Goal: Transaction & Acquisition: Purchase product/service

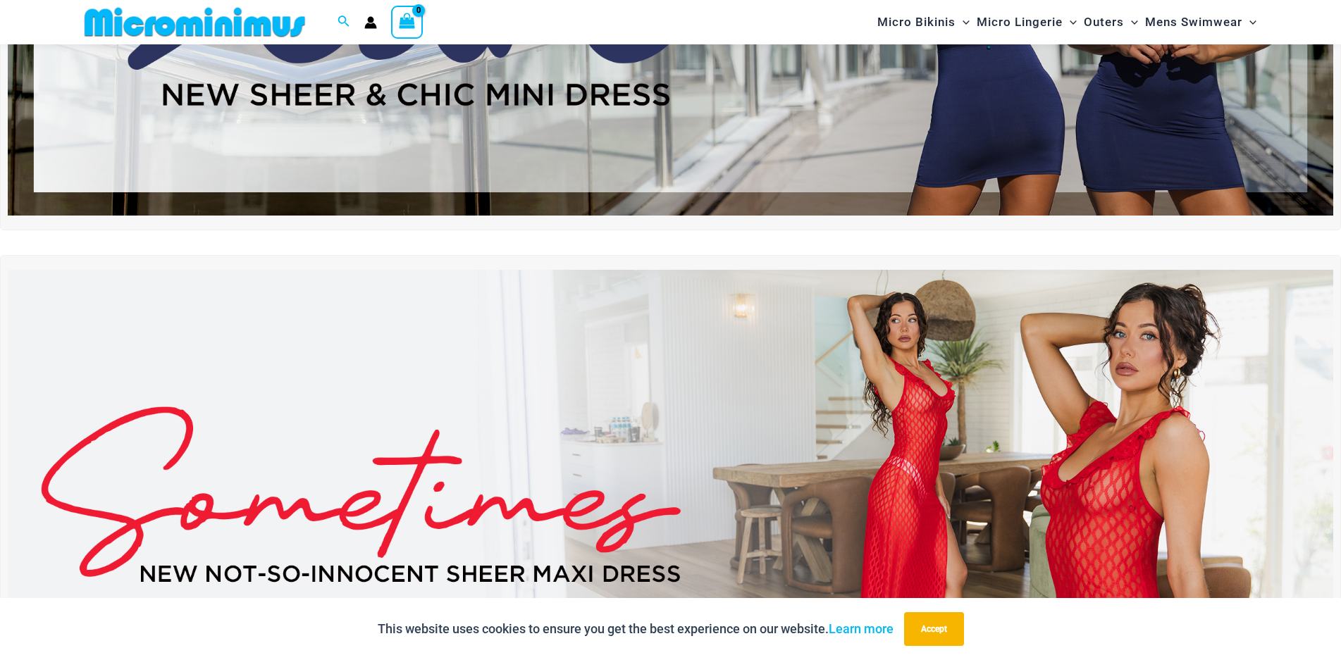
scroll to position [410, 0]
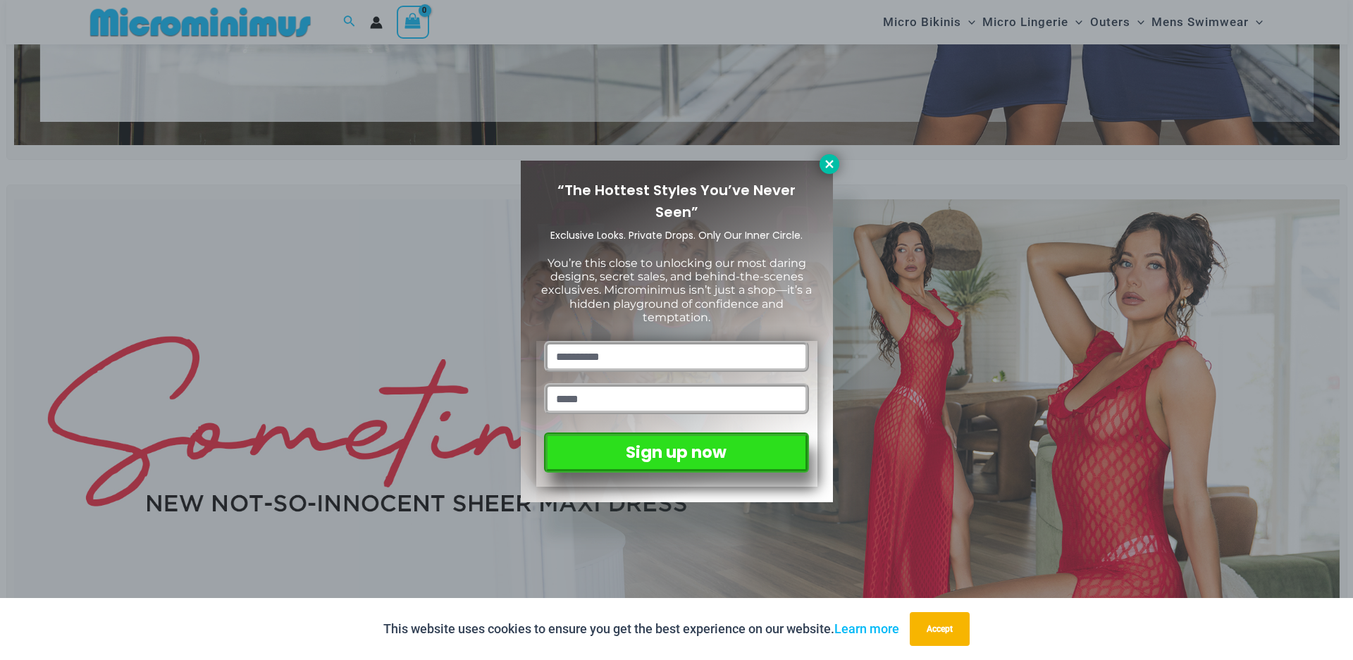
click at [833, 159] on icon at bounding box center [829, 164] width 13 height 13
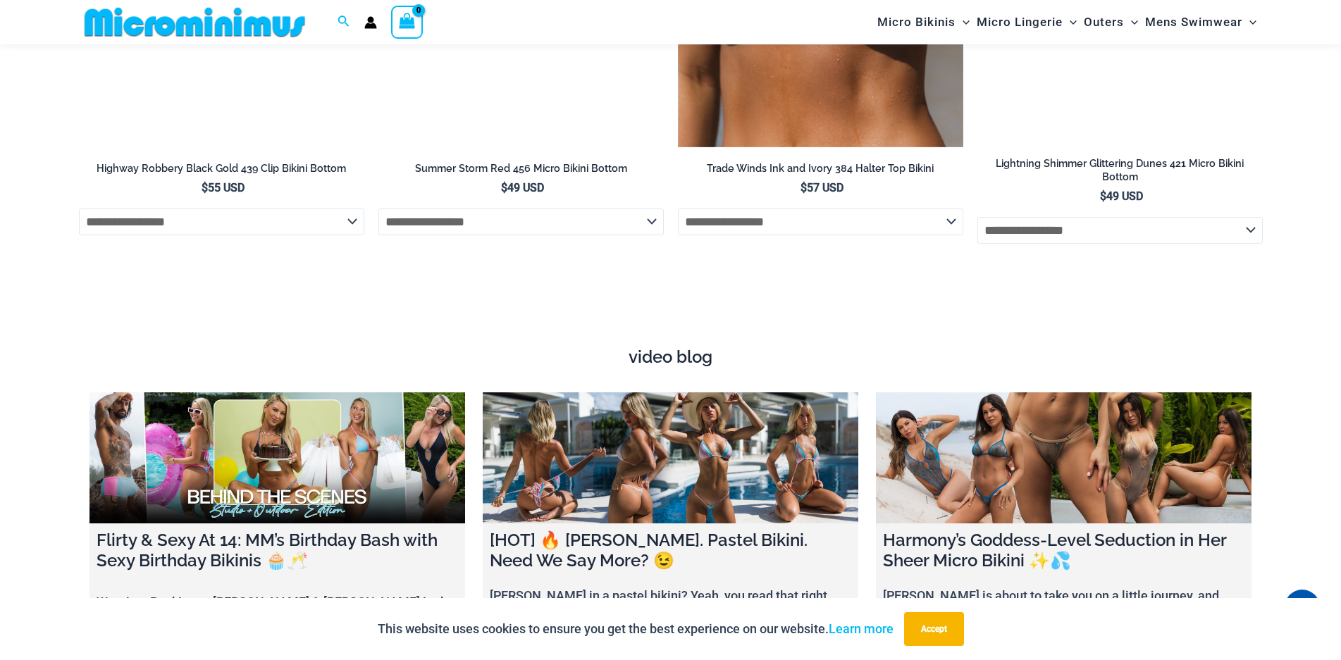
scroll to position [4835, 0]
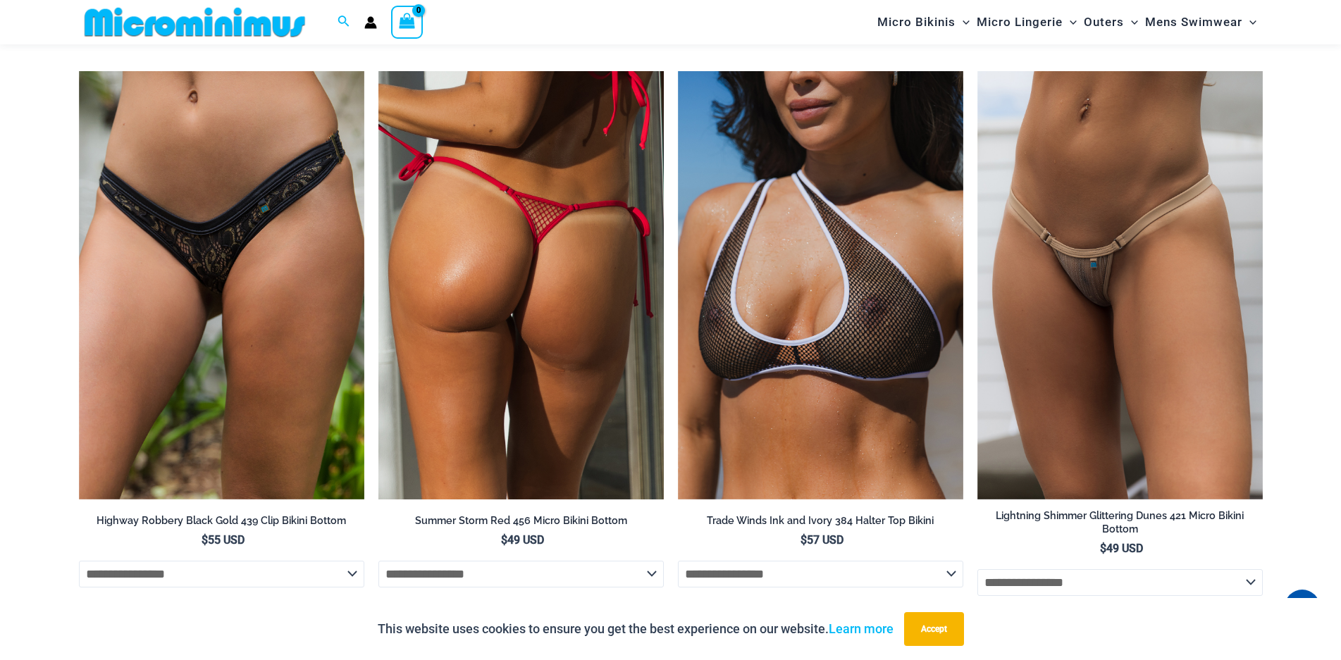
click at [521, 318] on img at bounding box center [520, 285] width 285 height 428
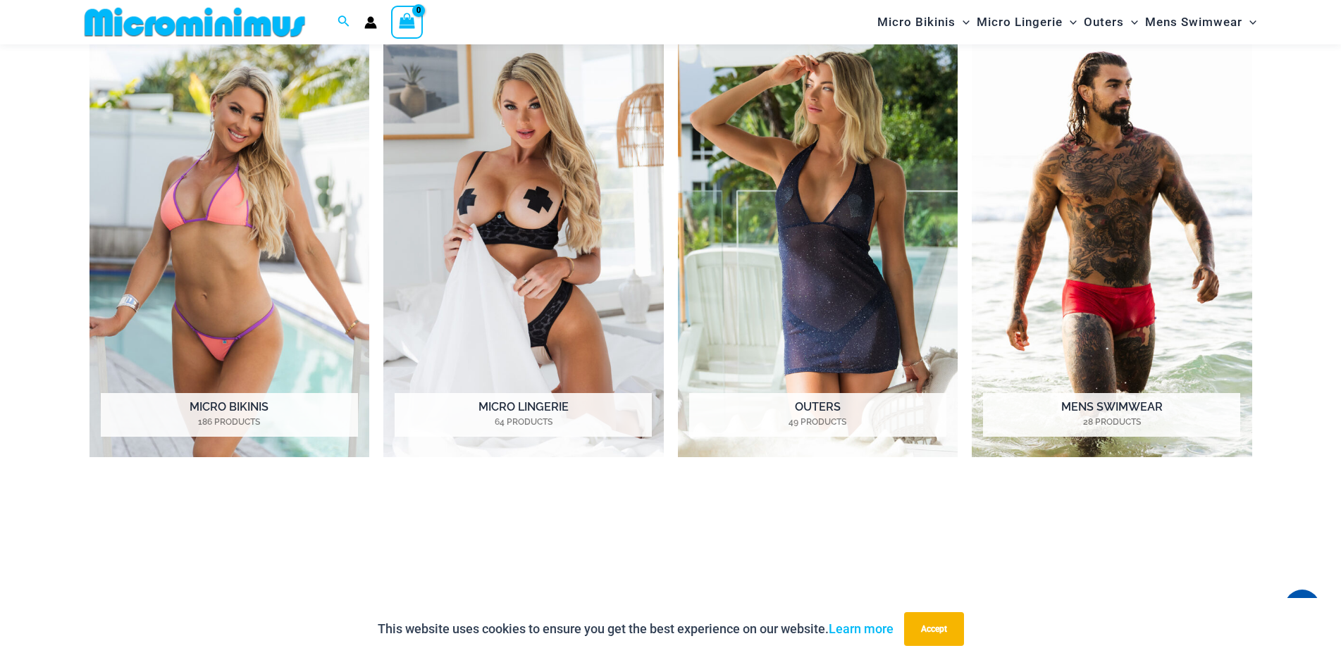
scroll to position [1242, 0]
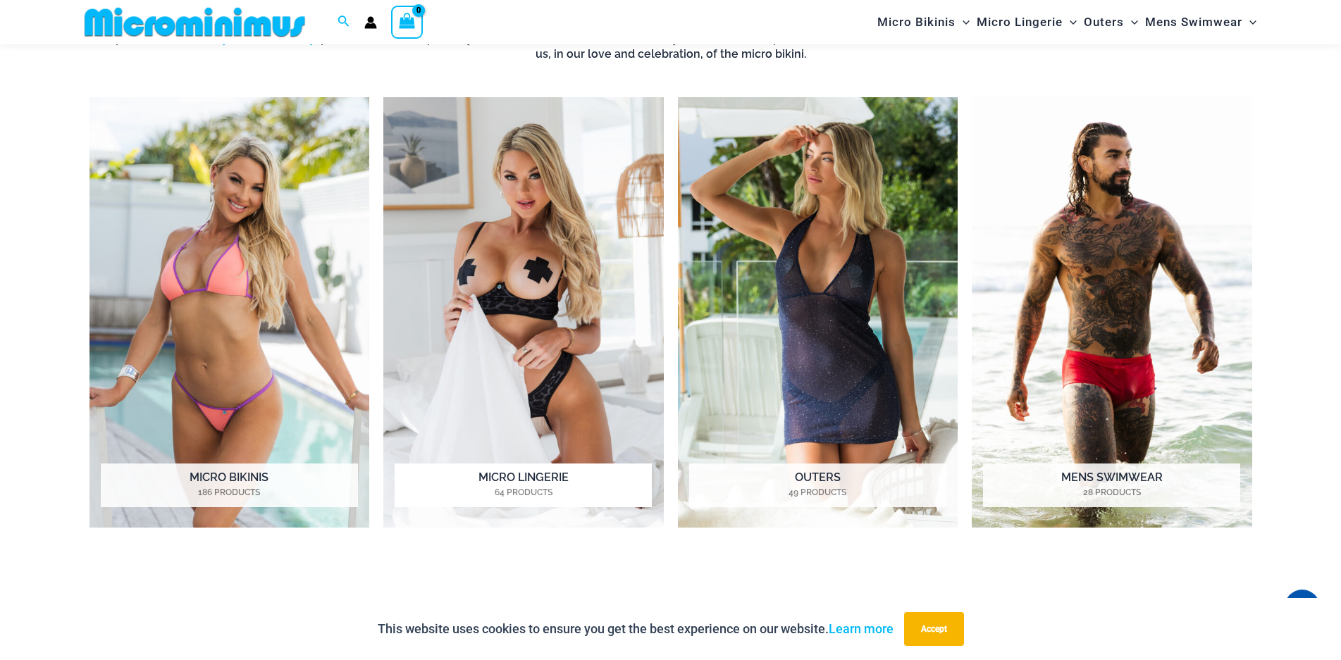
click at [530, 296] on img "Visit product category Micro Lingerie" at bounding box center [523, 312] width 280 height 430
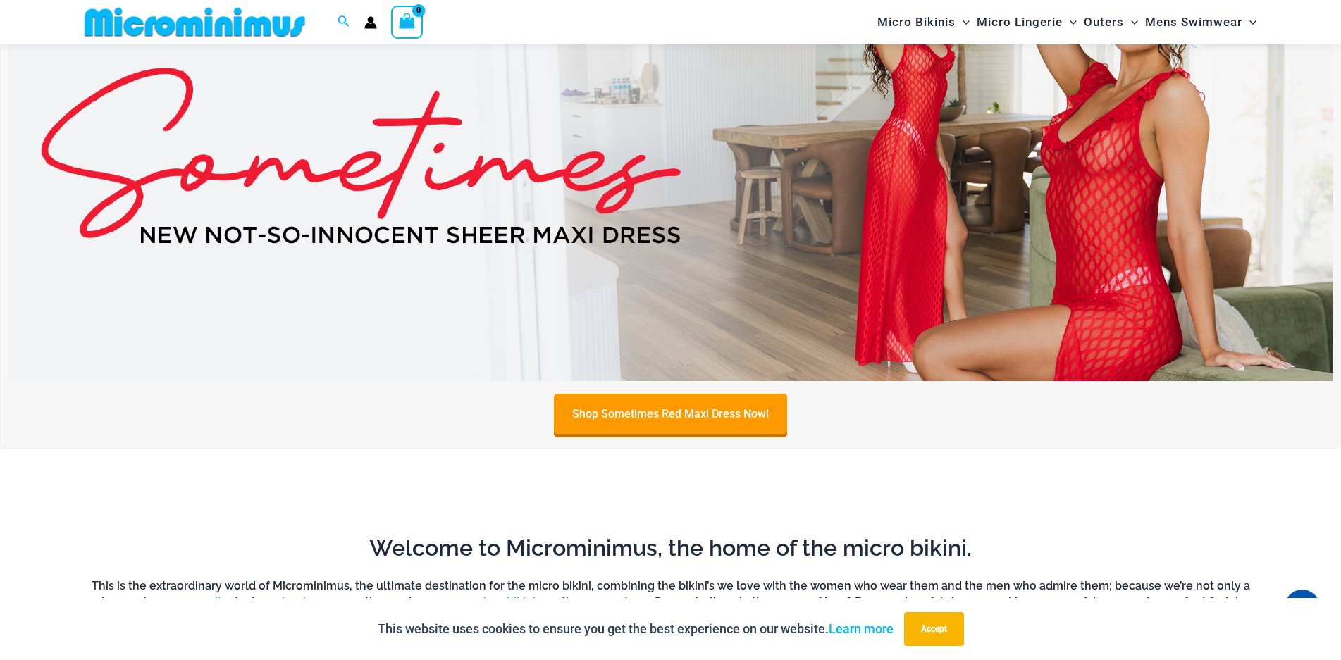
scroll to position [537, 0]
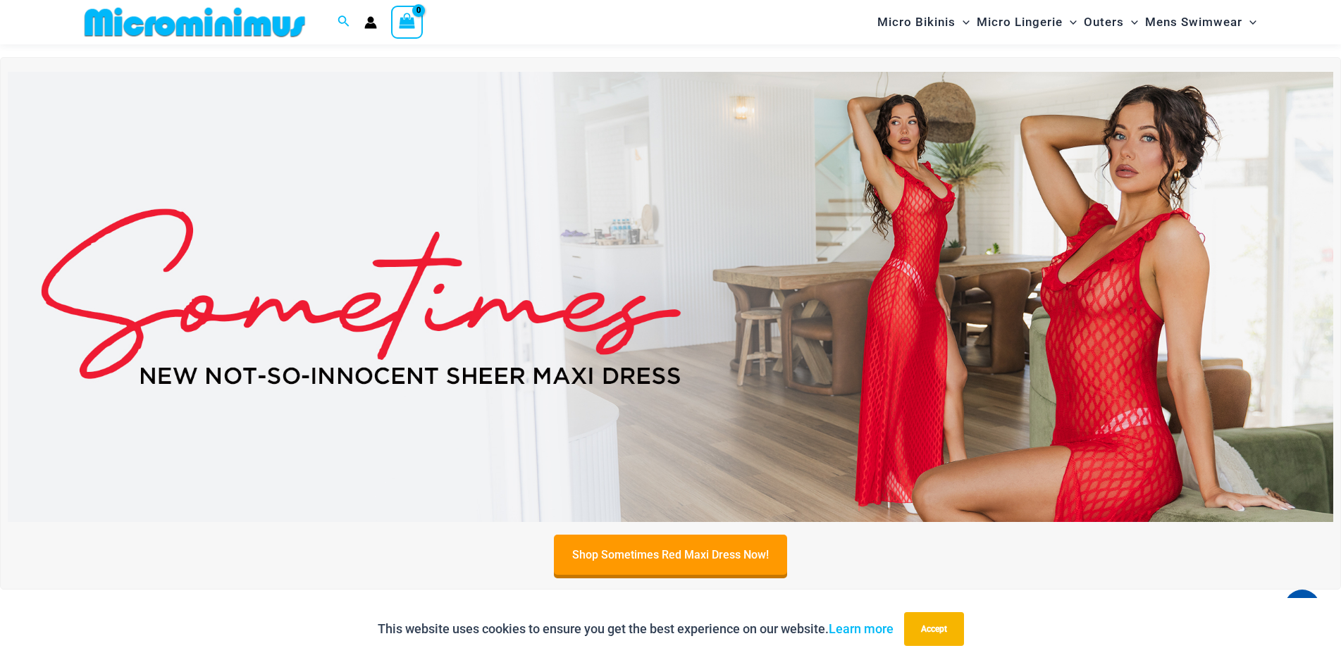
click at [1085, 398] on img at bounding box center [670, 297] width 1325 height 450
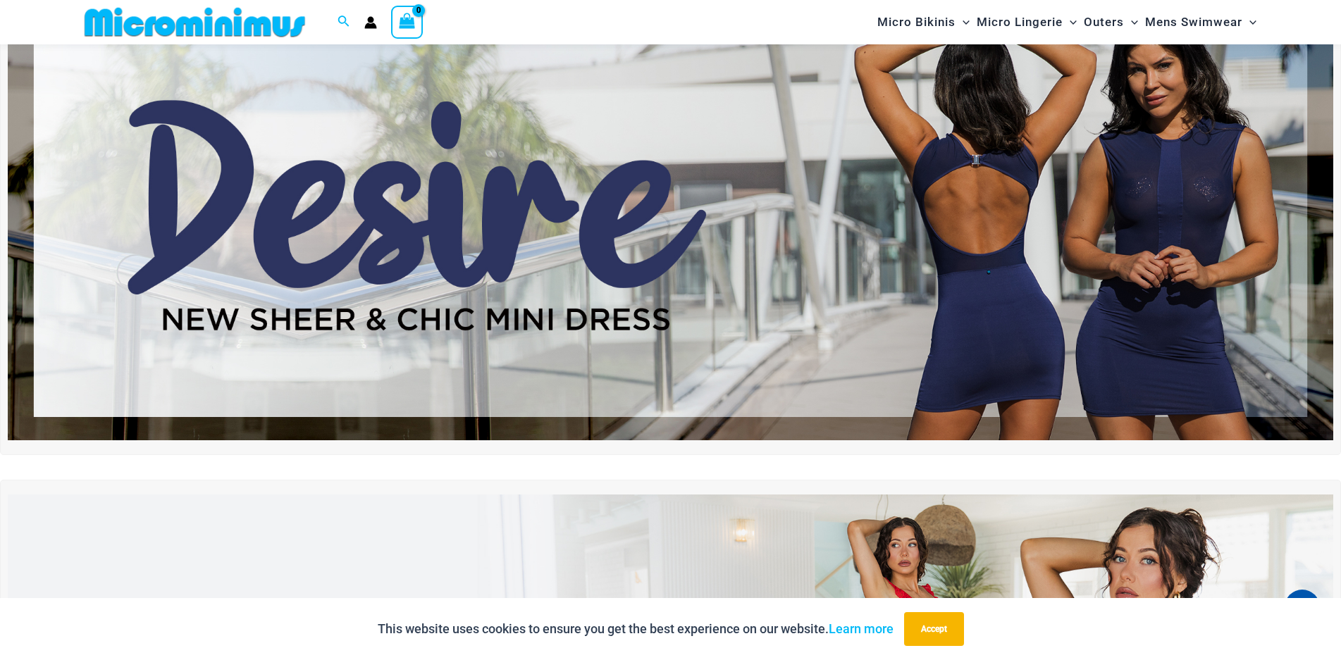
scroll to position [0, 0]
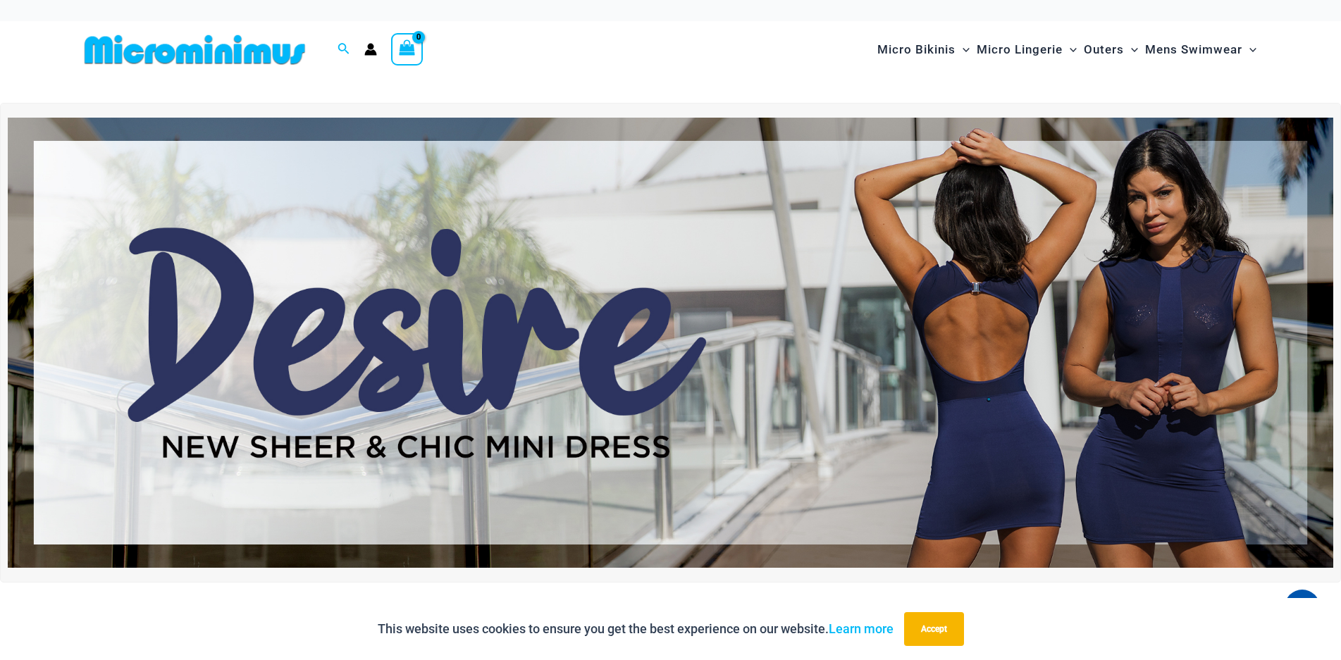
click at [670, 375] on img at bounding box center [670, 343] width 1325 height 450
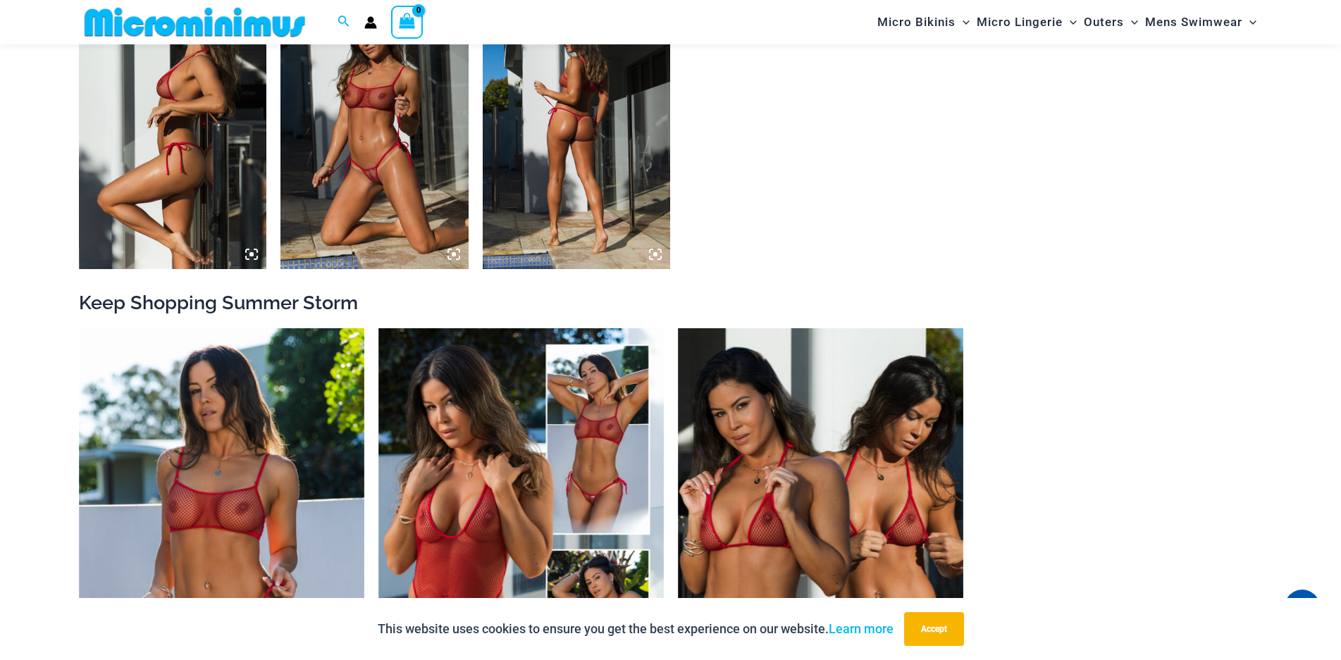
scroll to position [1479, 0]
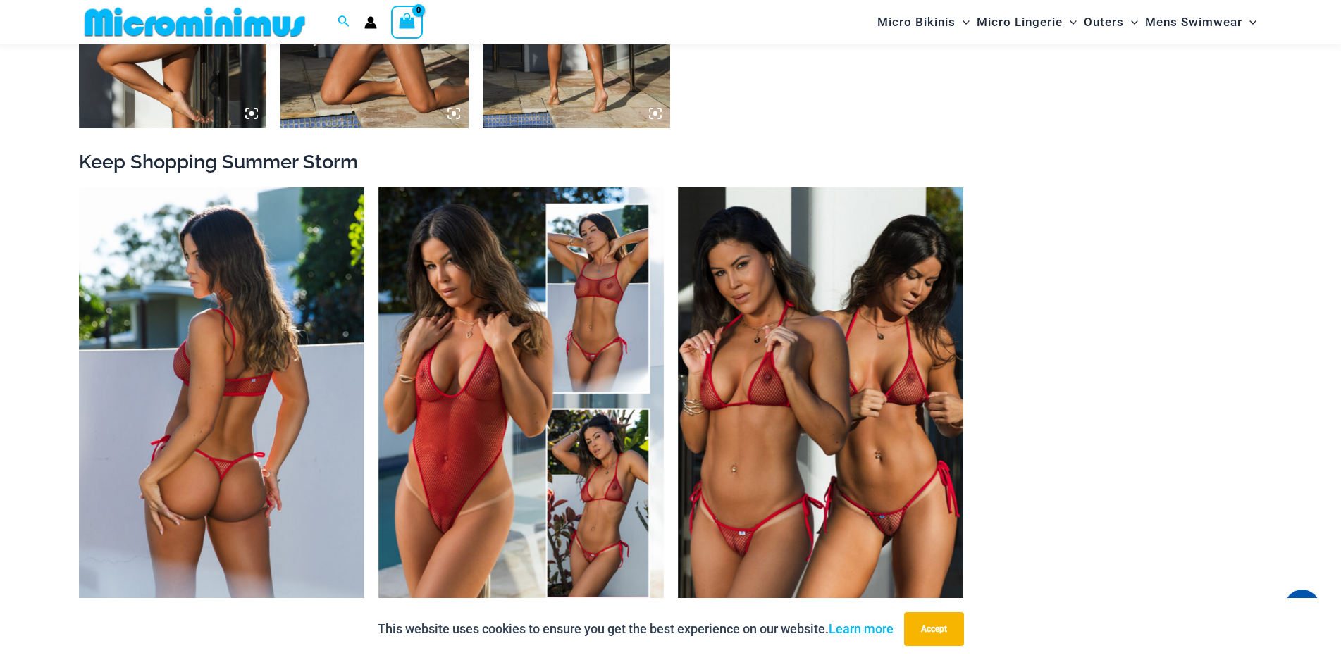
click at [203, 428] on img at bounding box center [221, 401] width 285 height 428
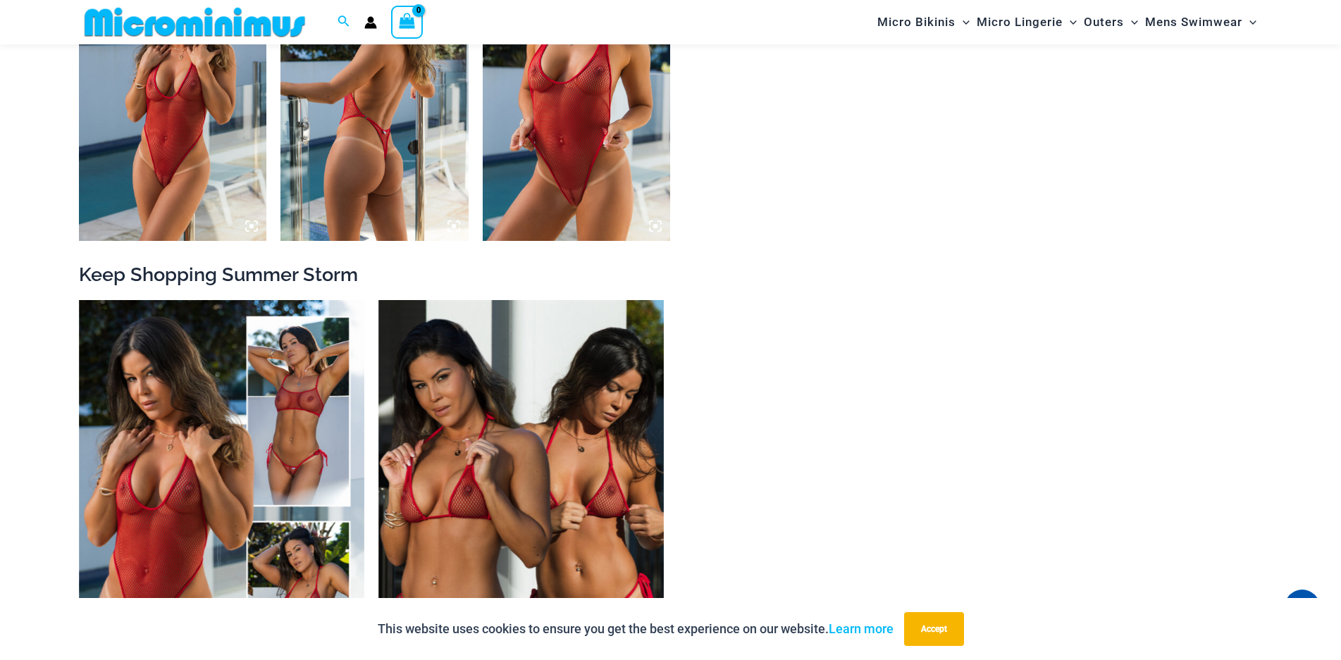
scroll to position [2536, 0]
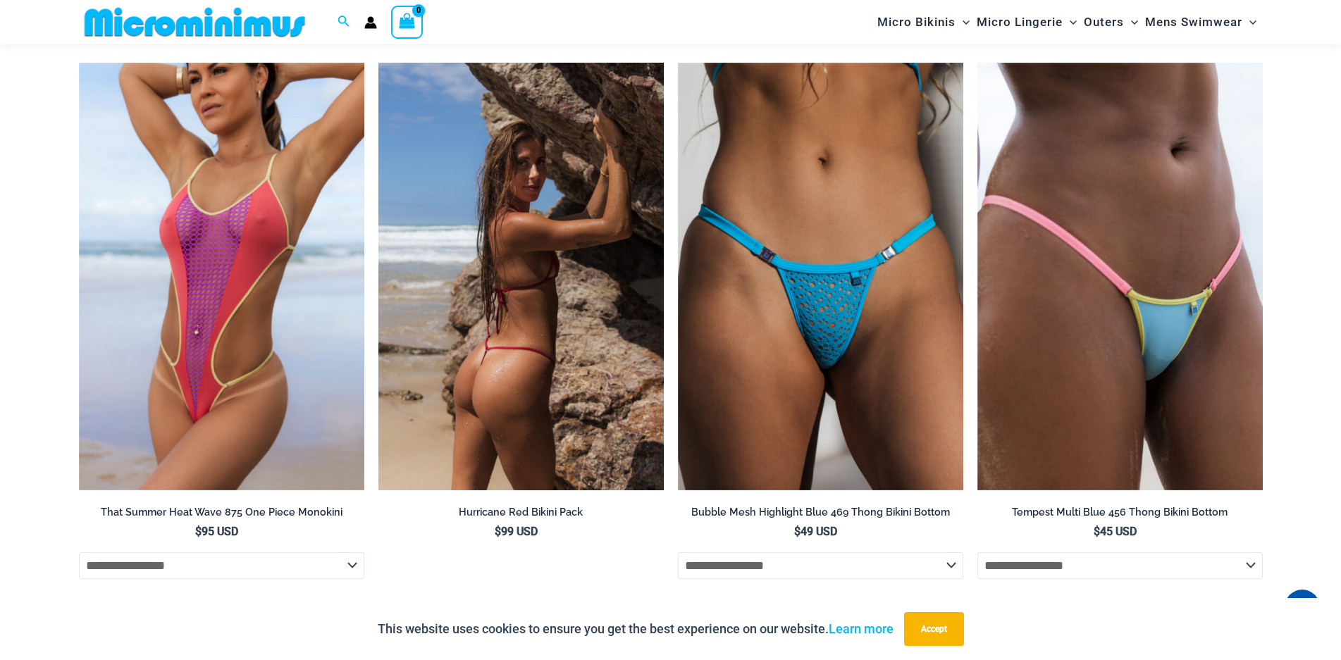
scroll to position [2959, 0]
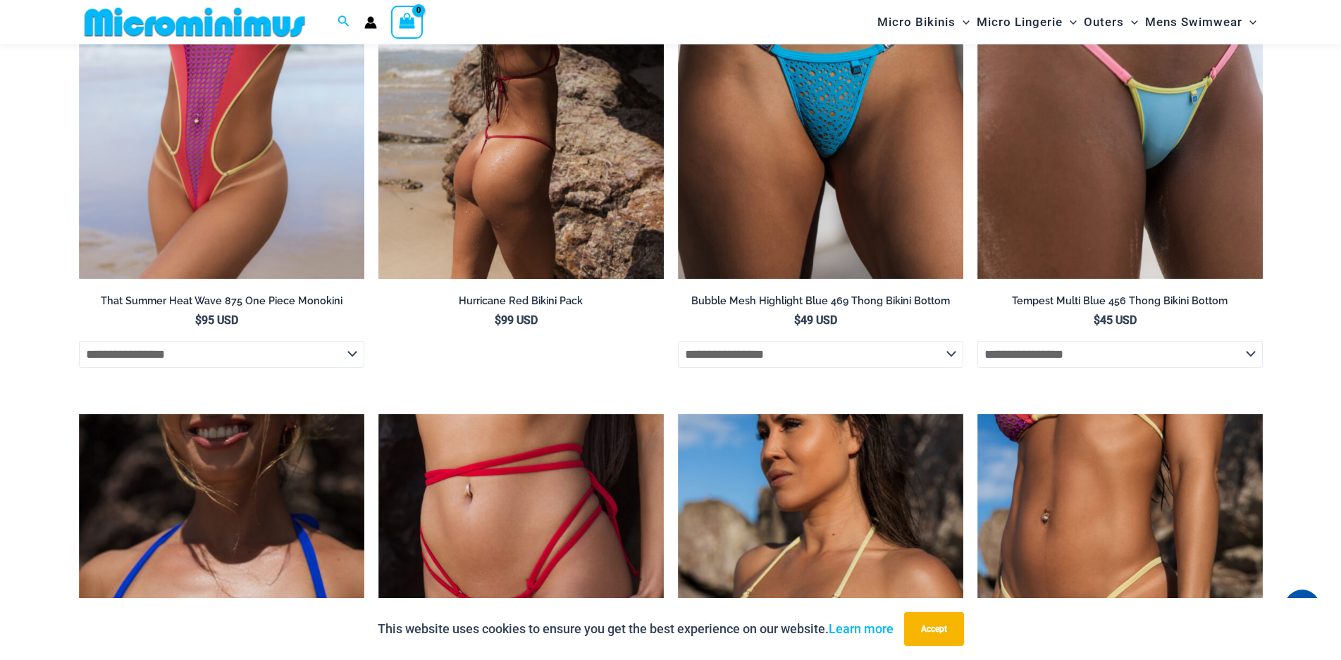
click at [504, 182] on img at bounding box center [520, 65] width 285 height 428
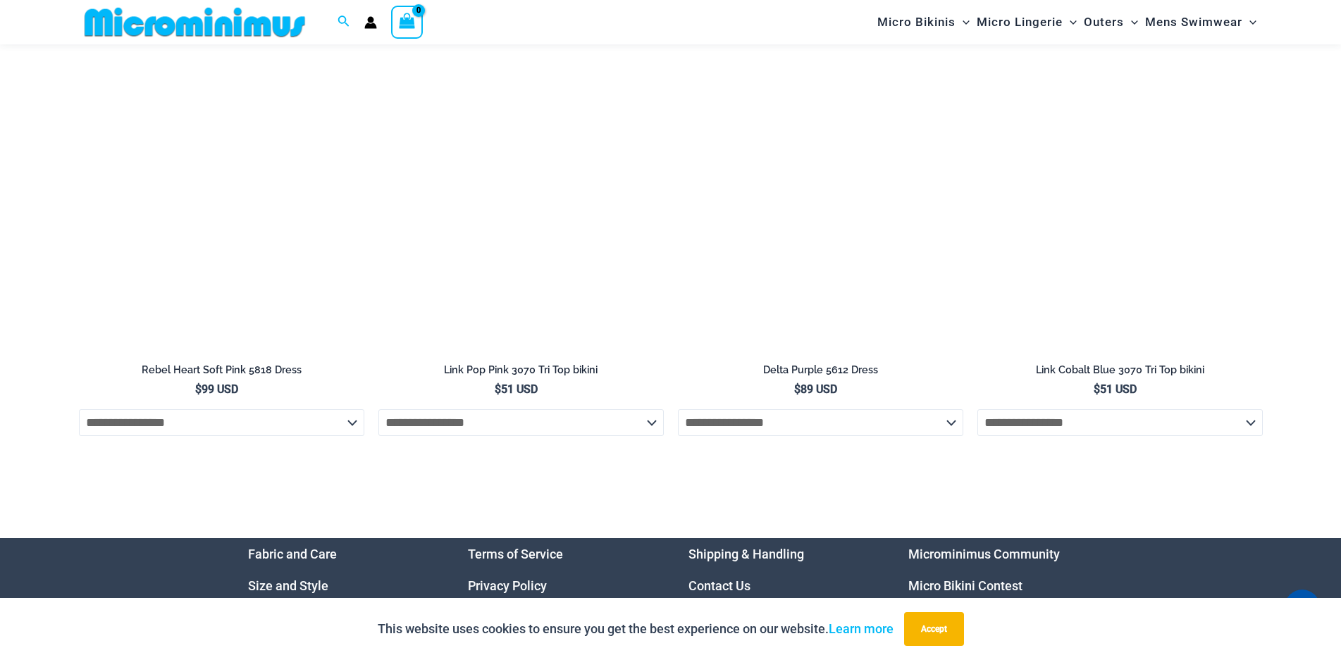
scroll to position [4788, 0]
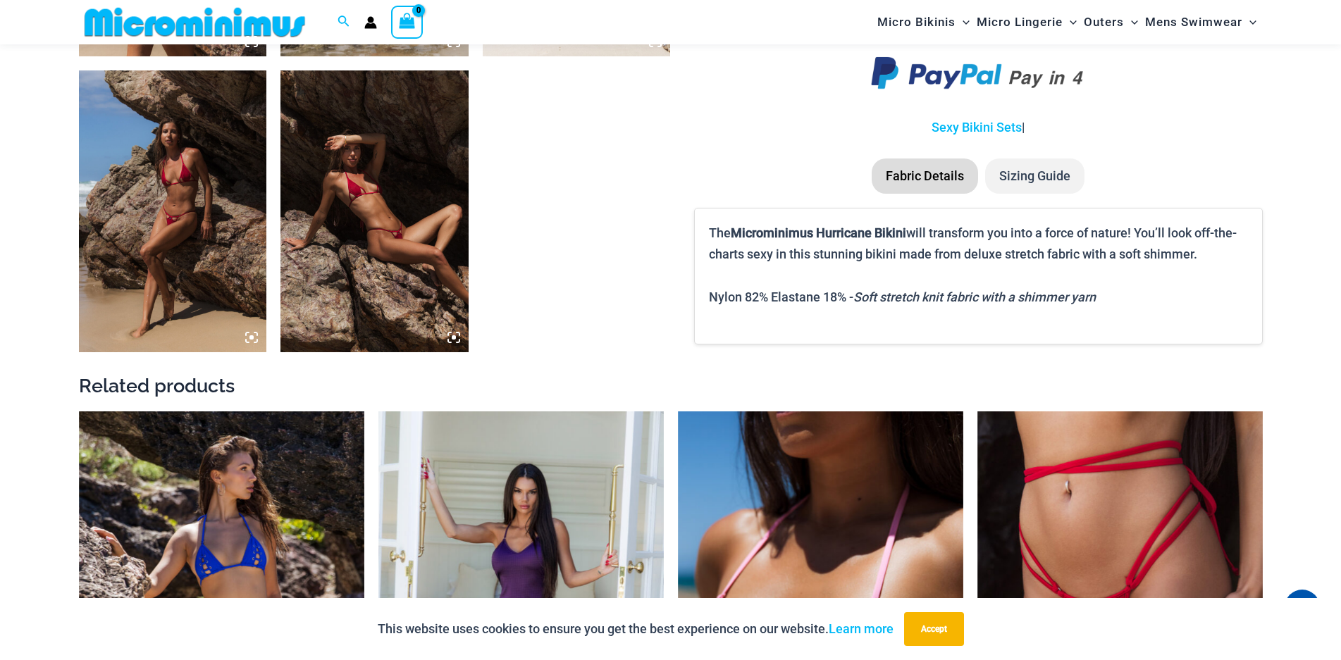
scroll to position [1467, 0]
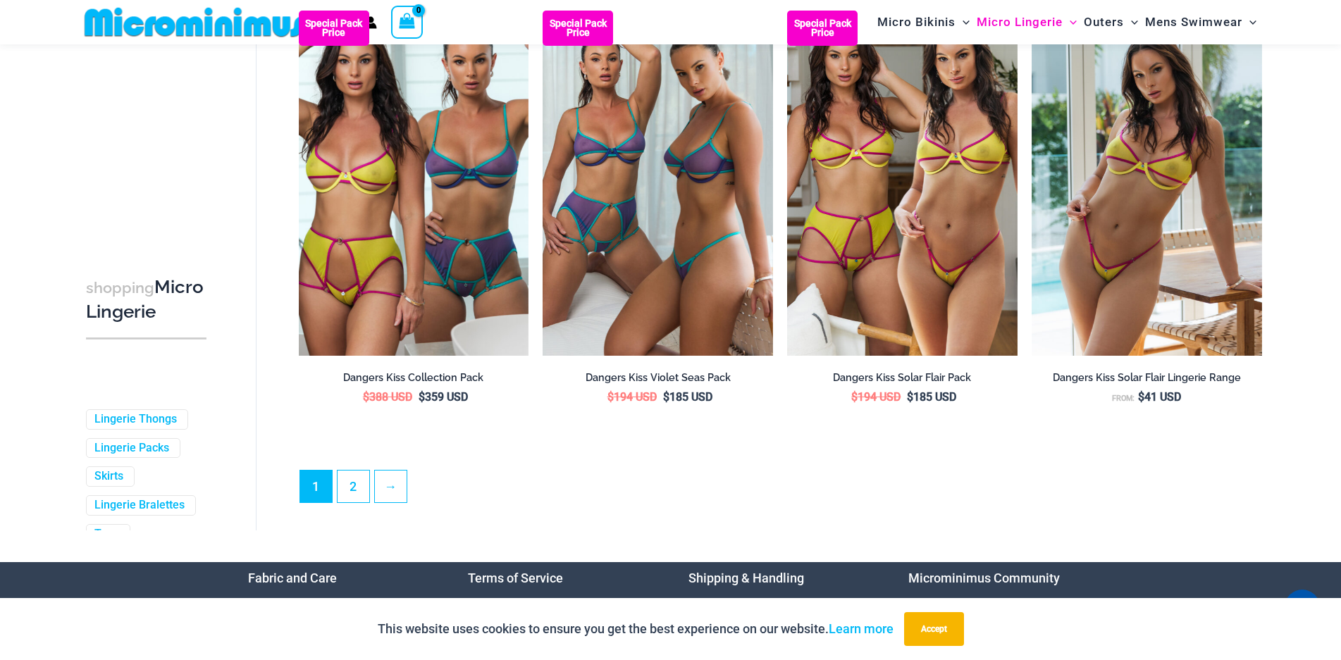
scroll to position [3733, 0]
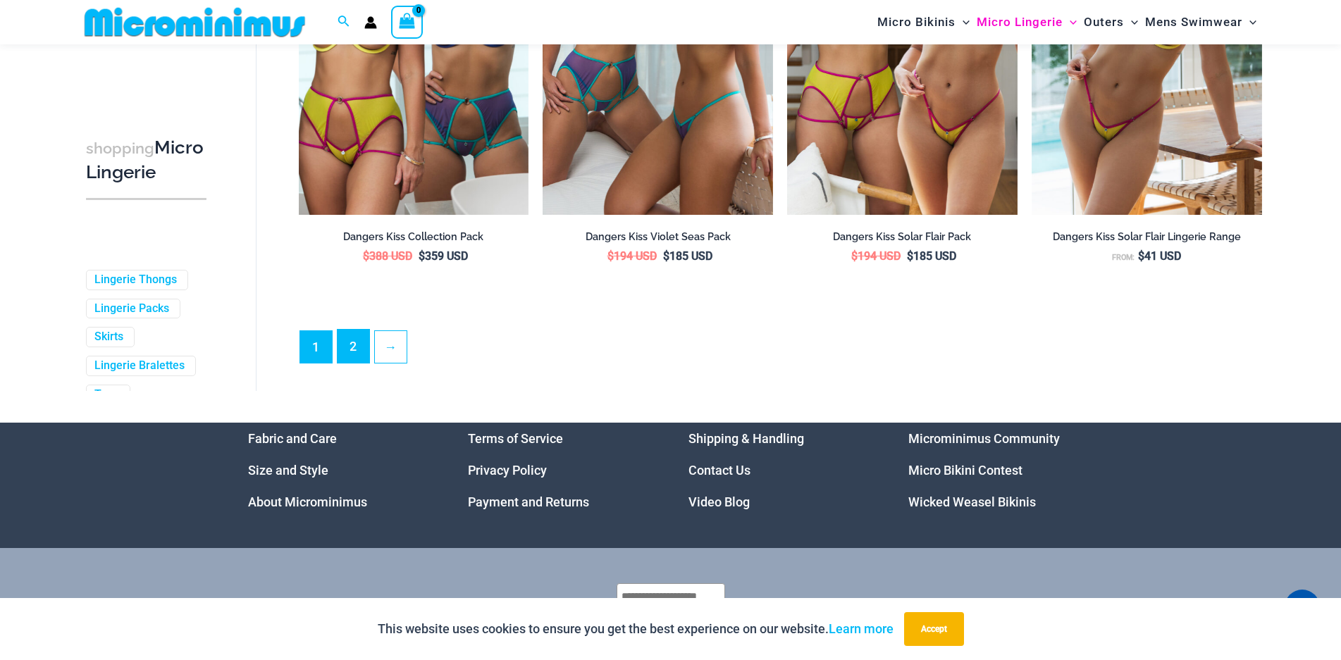
click at [355, 363] on link "2" at bounding box center [353, 346] width 32 height 33
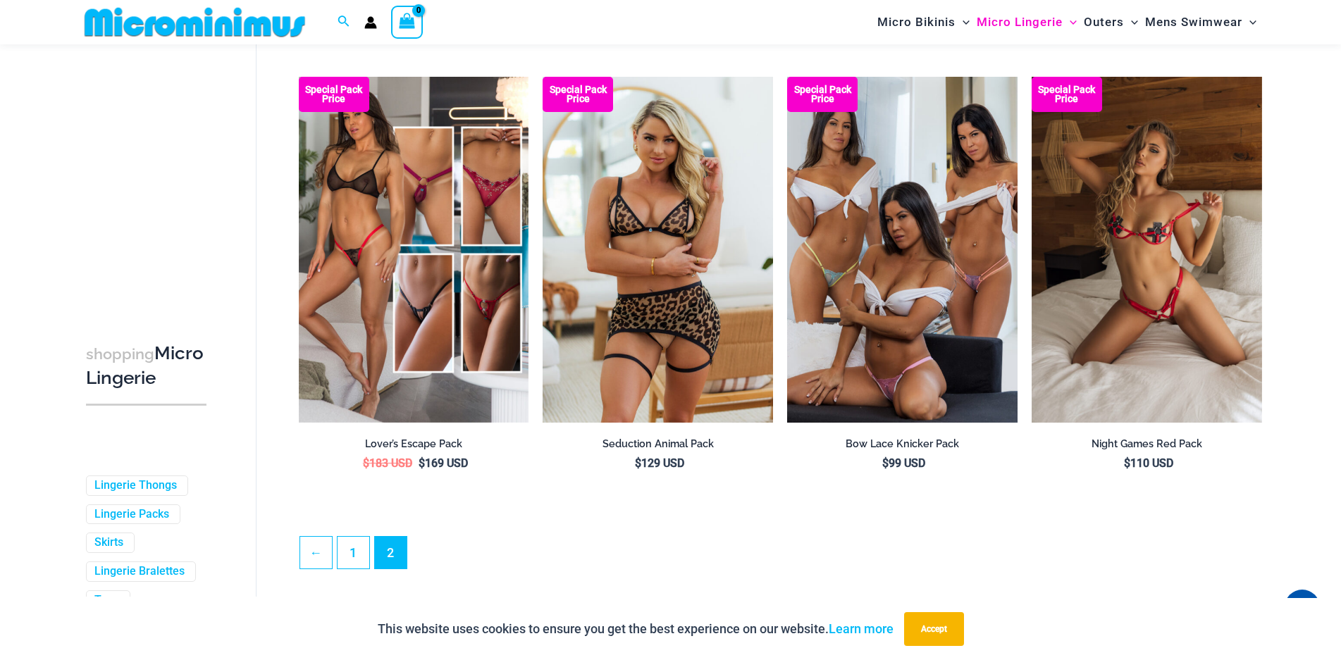
scroll to position [3520, 0]
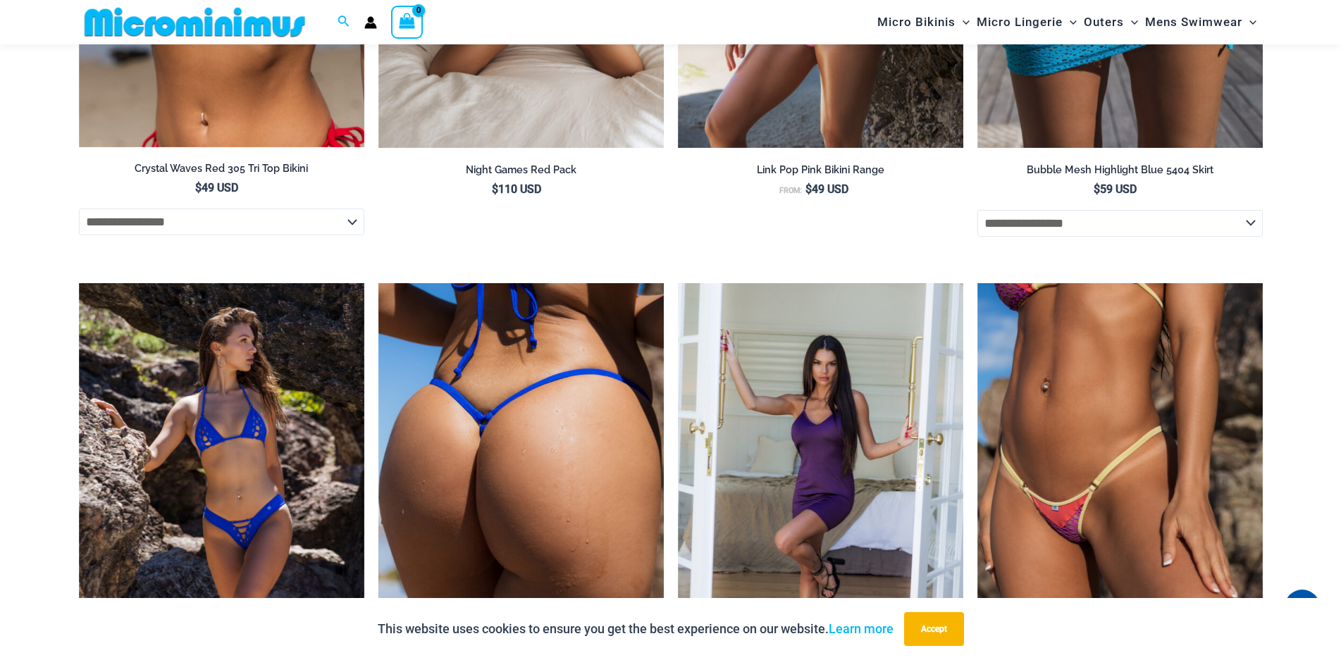
scroll to position [3439, 0]
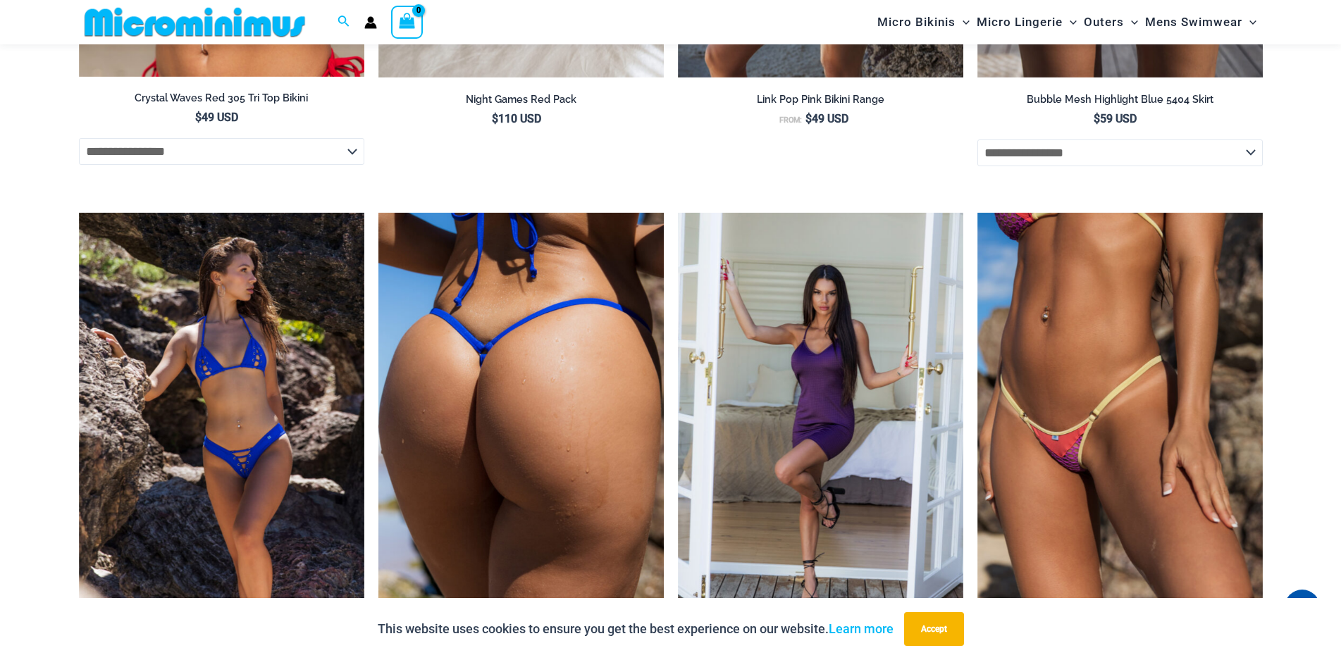
click at [464, 446] on img at bounding box center [520, 427] width 285 height 428
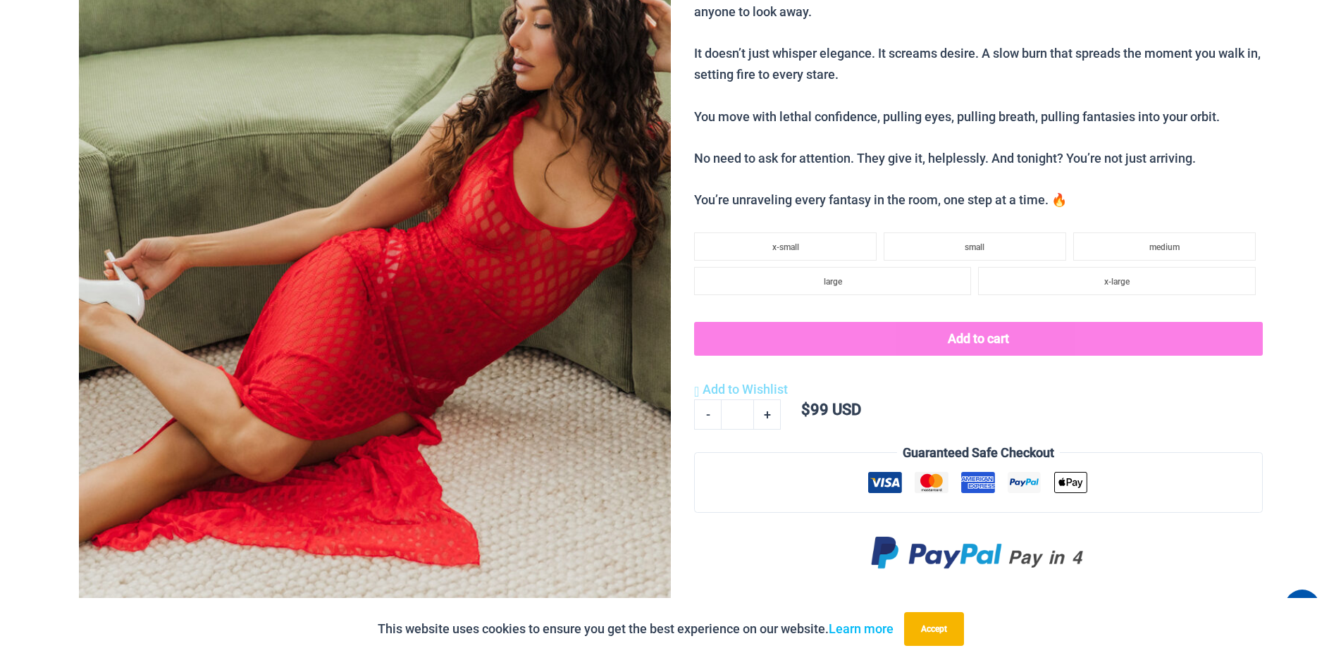
scroll to position [0, 0]
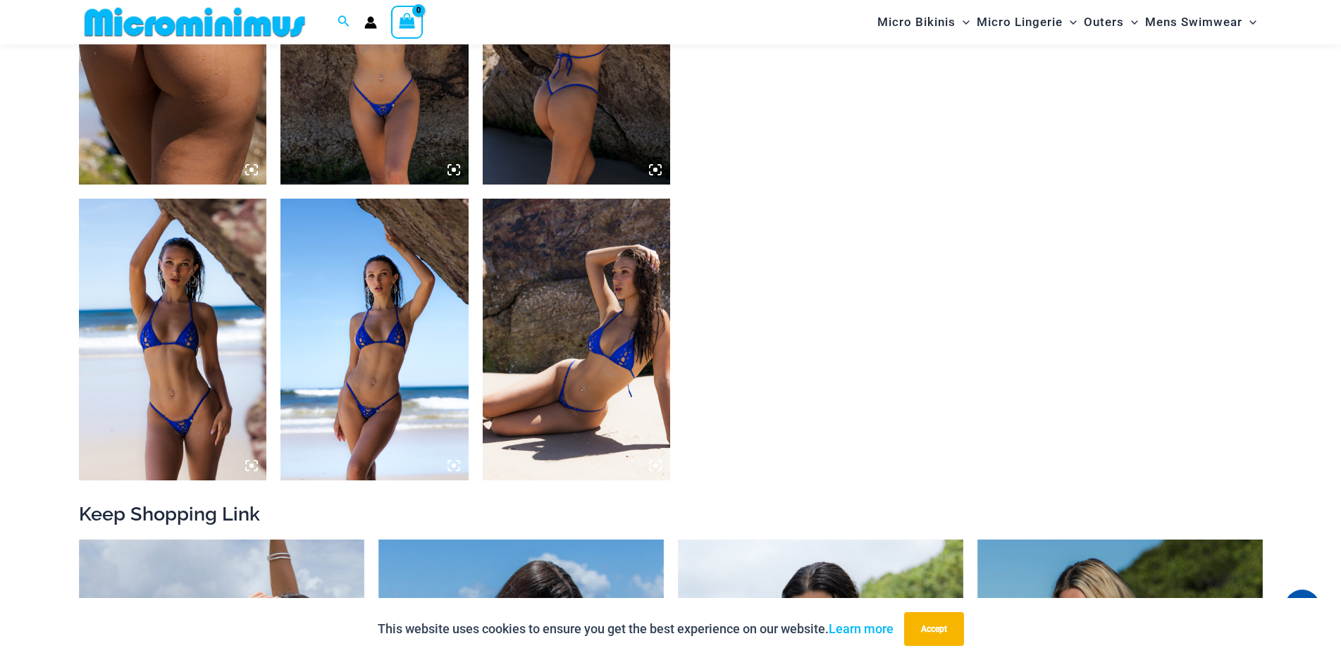
scroll to position [986, 0]
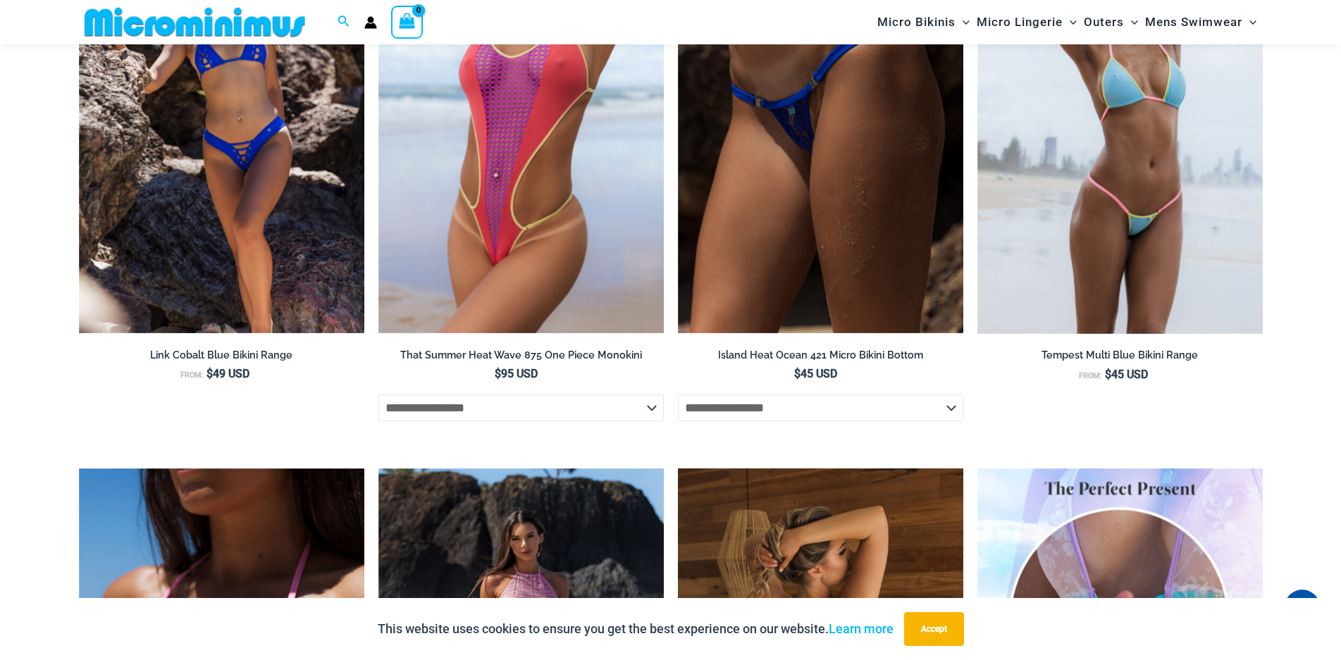
scroll to position [2902, 0]
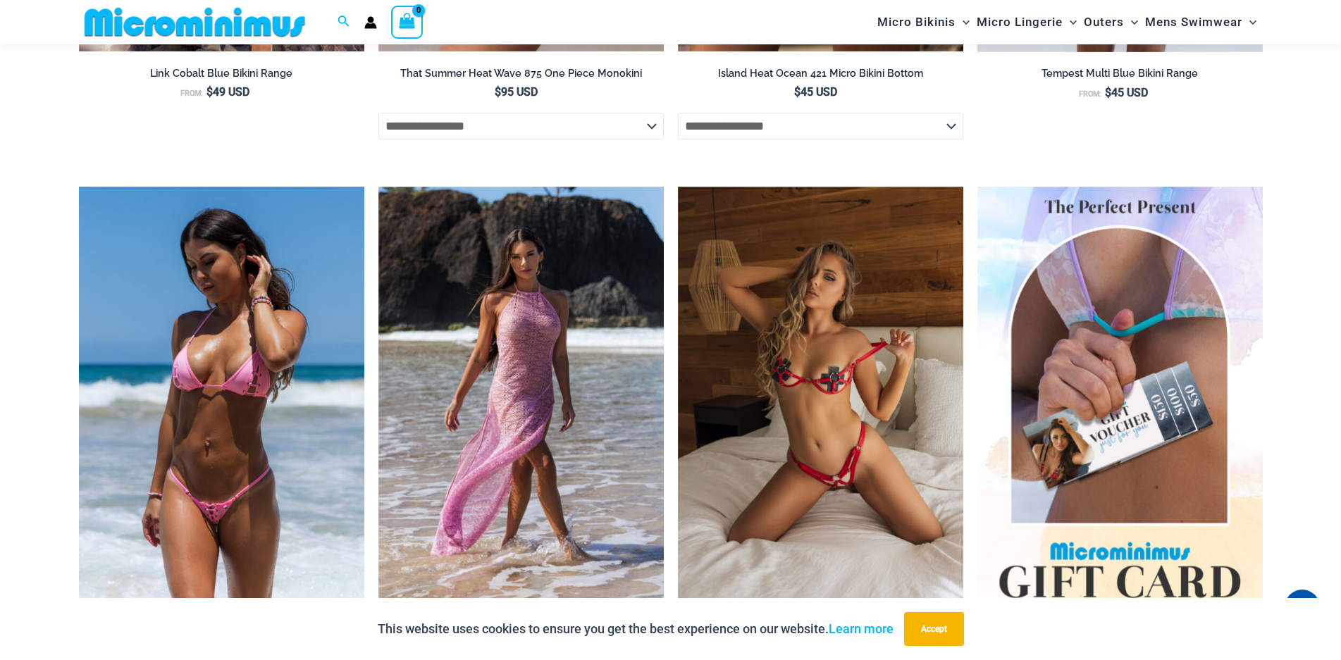
click at [125, 452] on img at bounding box center [221, 401] width 285 height 428
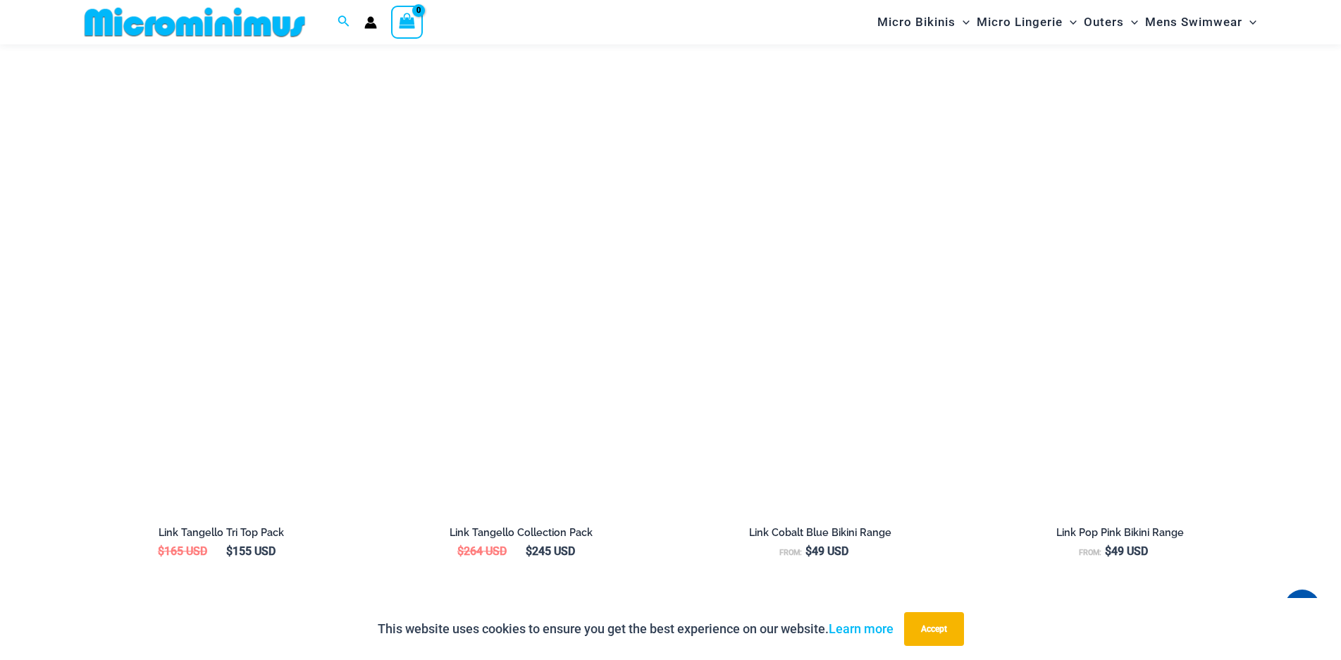
scroll to position [2184, 0]
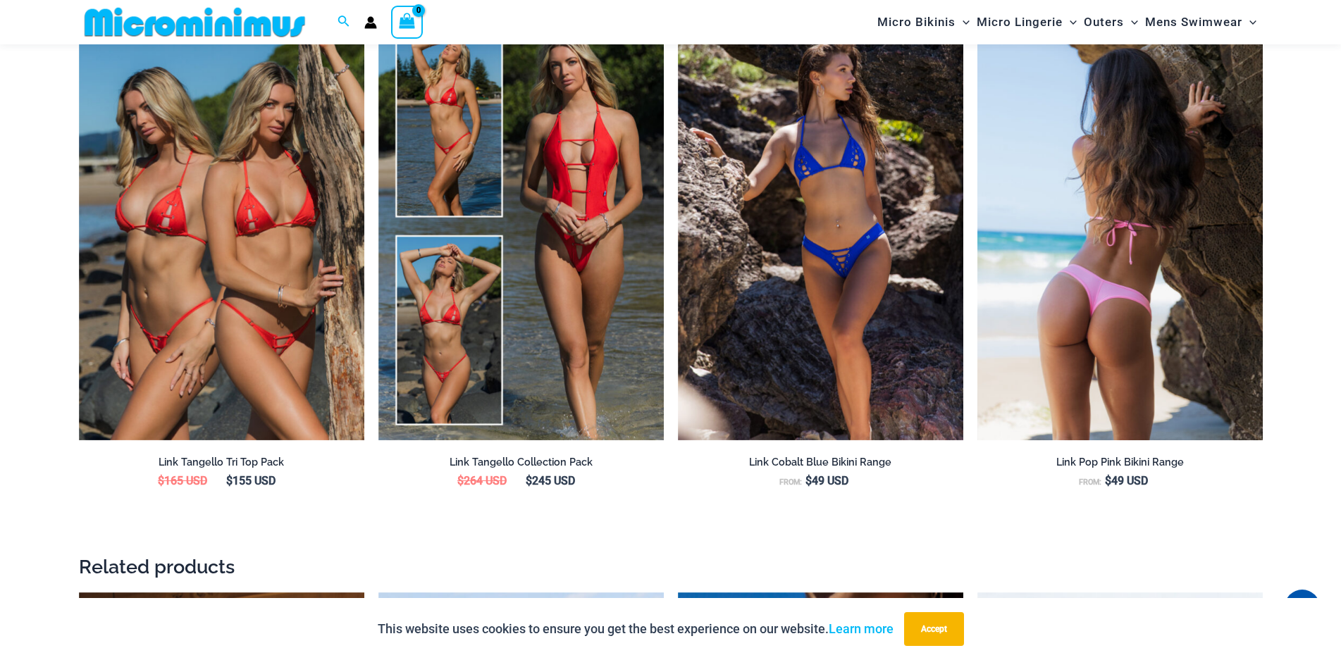
click at [1117, 337] on img at bounding box center [1119, 227] width 285 height 428
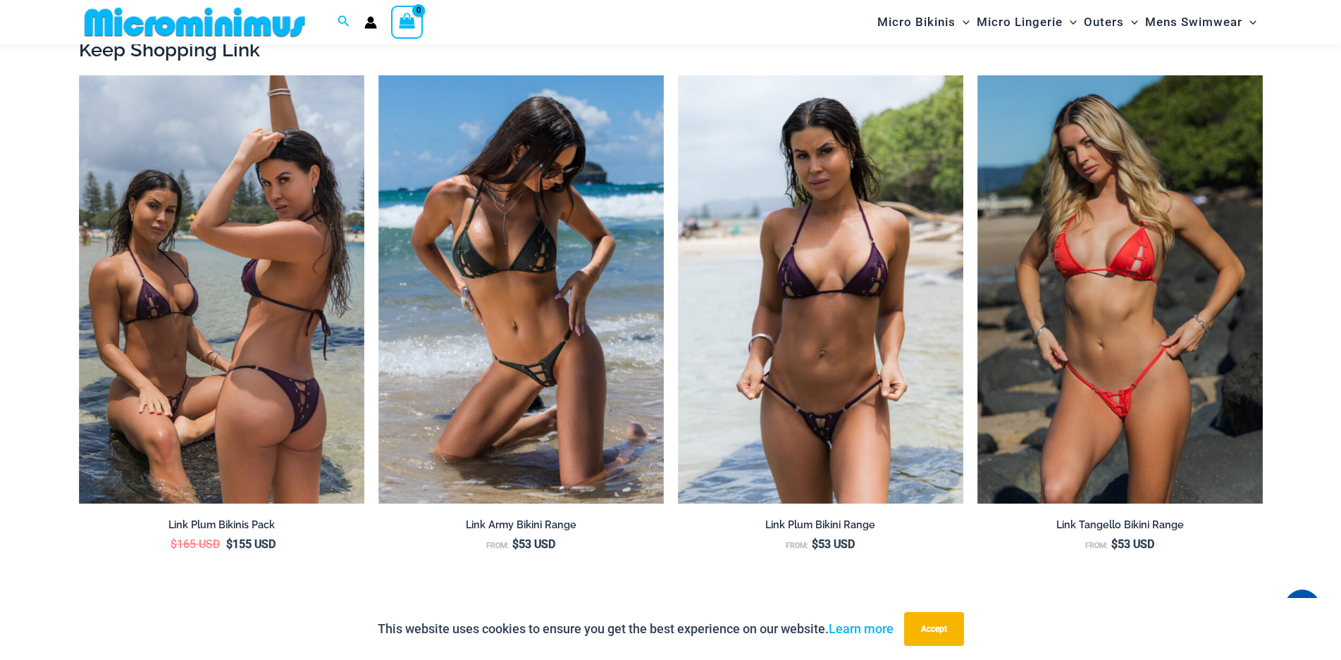
scroll to position [1691, 0]
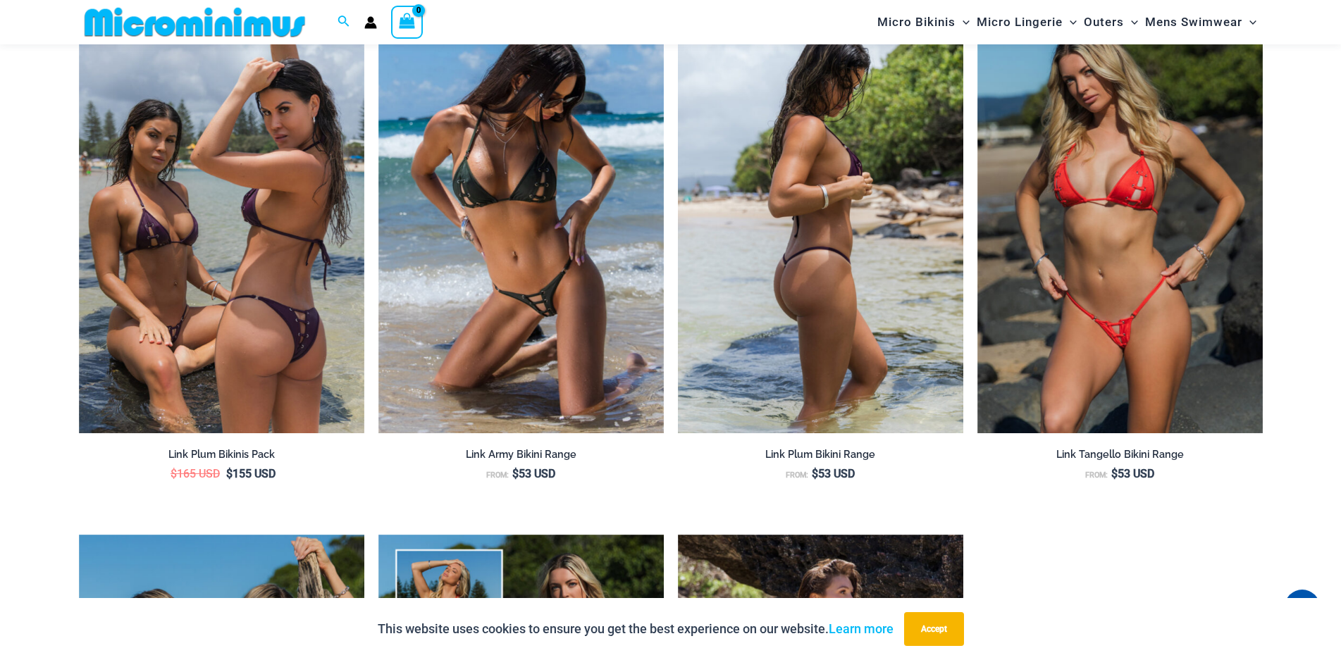
click at [825, 352] on img at bounding box center [820, 219] width 285 height 428
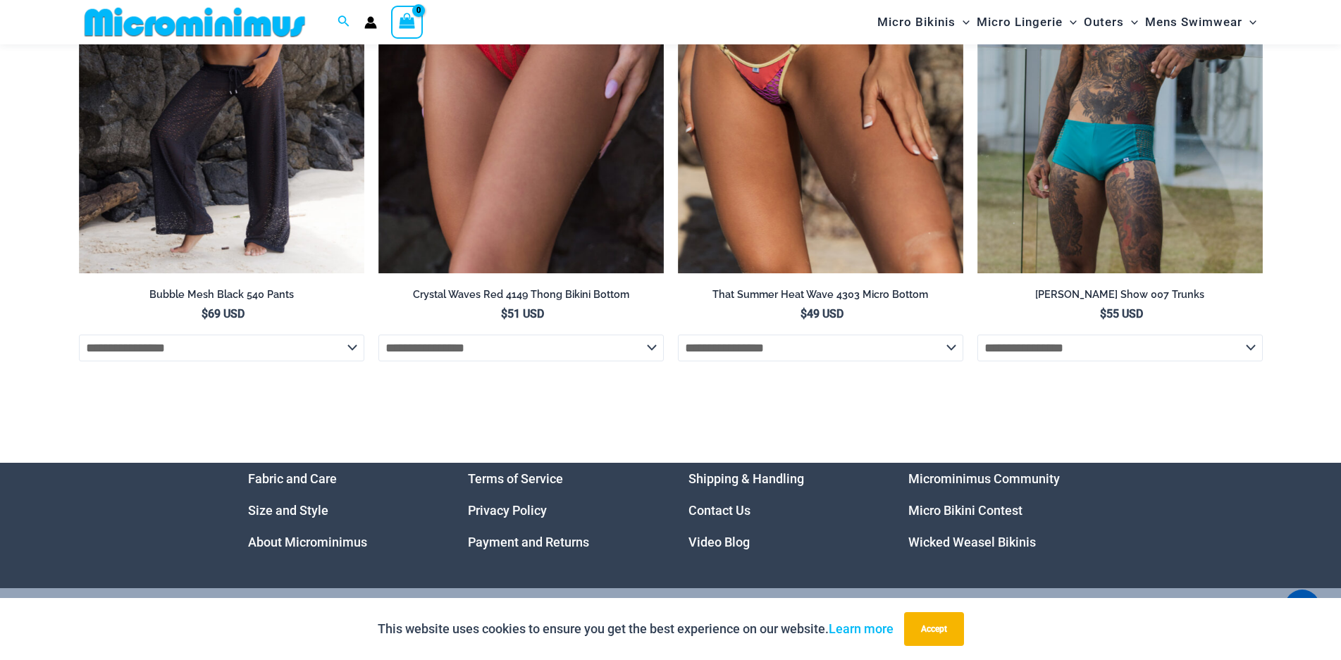
scroll to position [5634, 0]
